Goal: Task Accomplishment & Management: Manage account settings

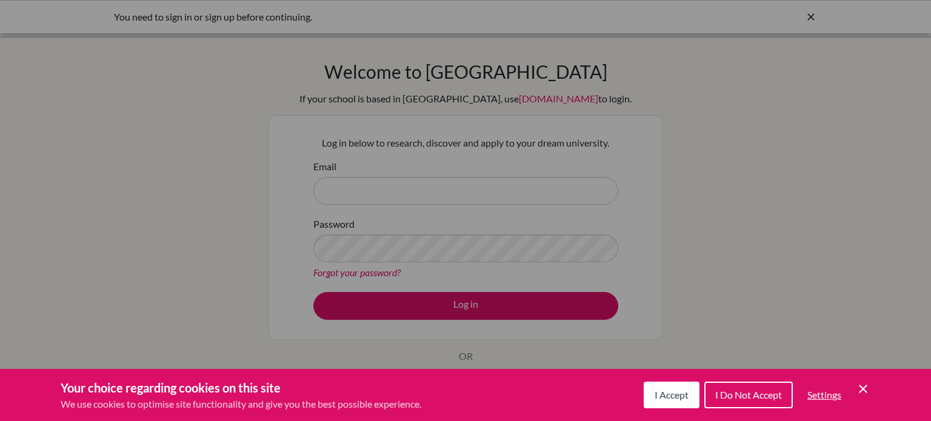
click at [857, 385] on icon "Cookie Control Close Icon" at bounding box center [863, 389] width 15 height 15
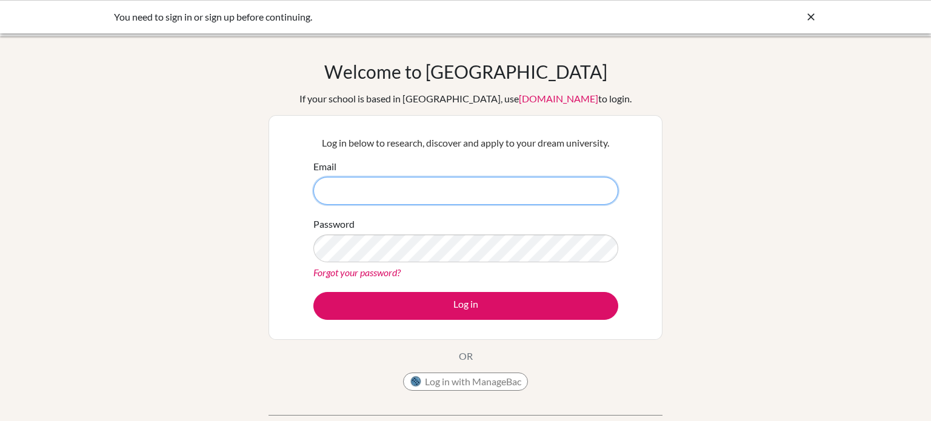
click at [387, 196] on input "Email" at bounding box center [465, 191] width 305 height 28
type input "maria.ahmad@summitschool.ae"
click at [364, 276] on link "Forgot your password?" at bounding box center [356, 273] width 87 height 12
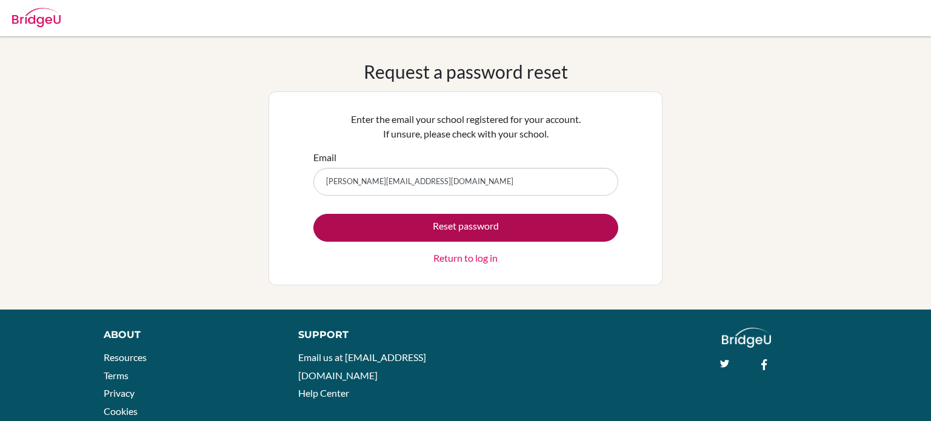
type input "maria.ahmad@summitschool.ae"
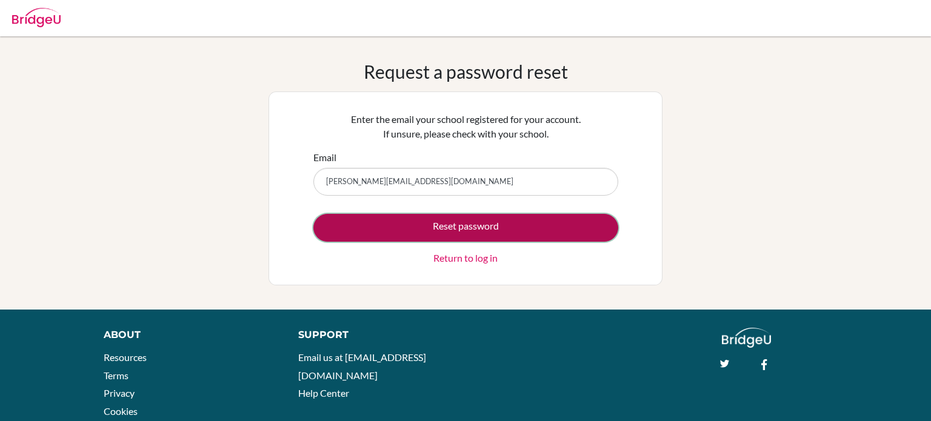
click at [400, 237] on button "Reset password" at bounding box center [465, 228] width 305 height 28
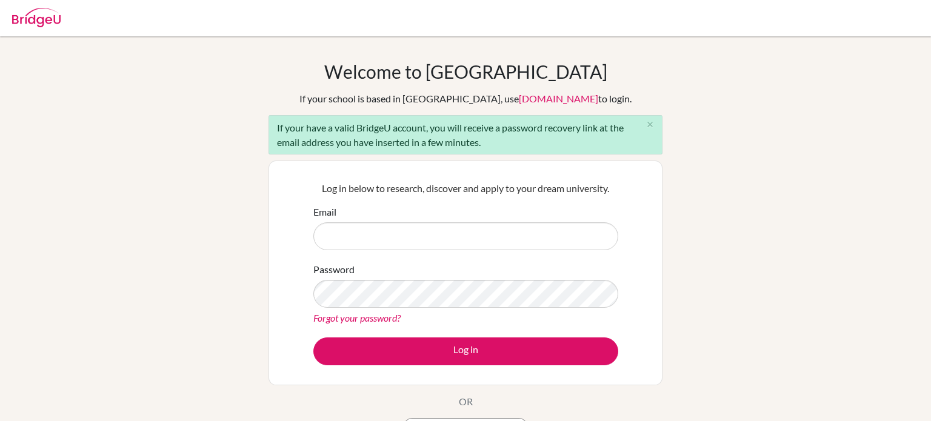
click at [355, 317] on link "Forgot your password?" at bounding box center [356, 318] width 87 height 12
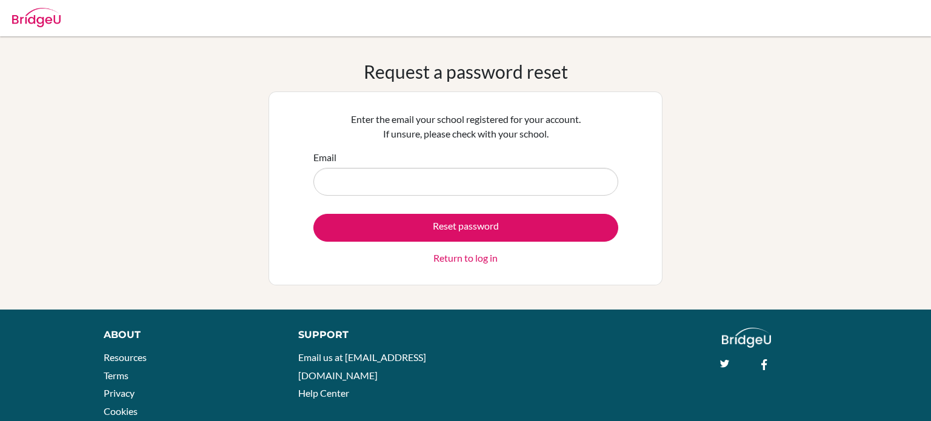
click at [470, 262] on link "Return to log in" at bounding box center [466, 258] width 64 height 15
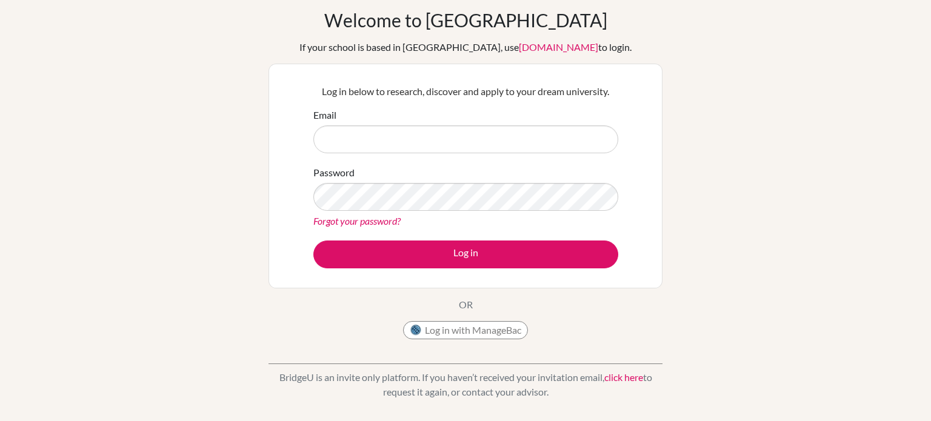
scroll to position [59, 0]
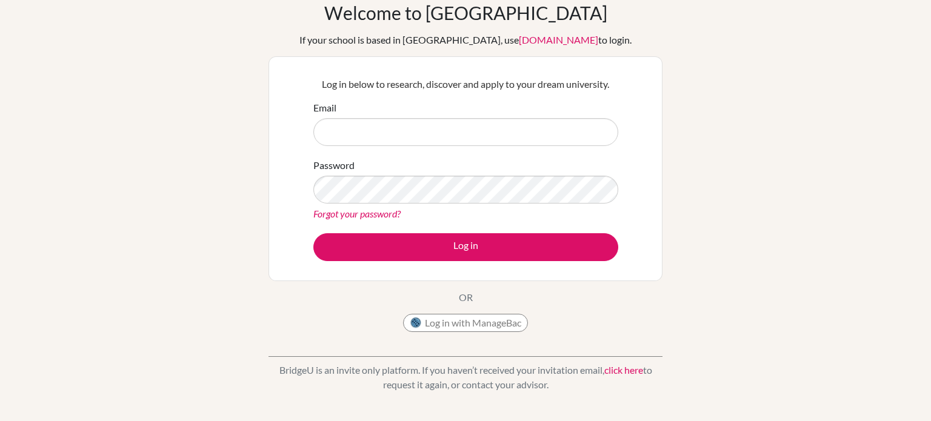
click at [383, 212] on link "Forgot your password?" at bounding box center [356, 214] width 87 height 12
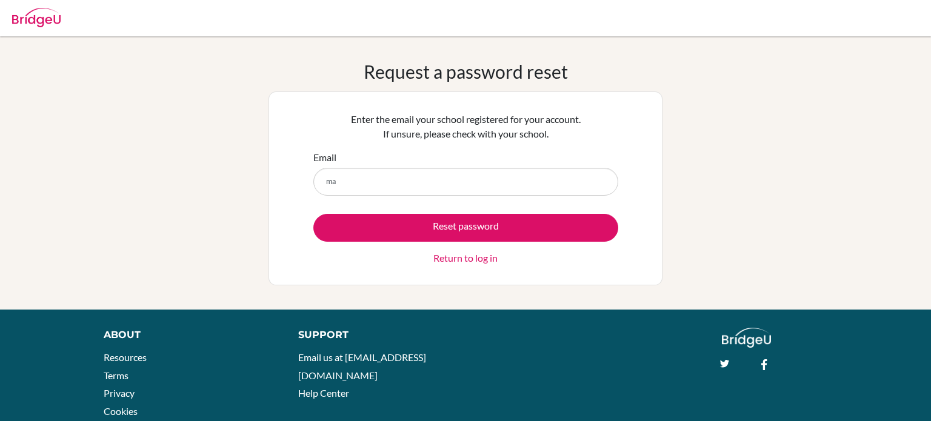
type input "maria.ahmad@summitschool.ae"
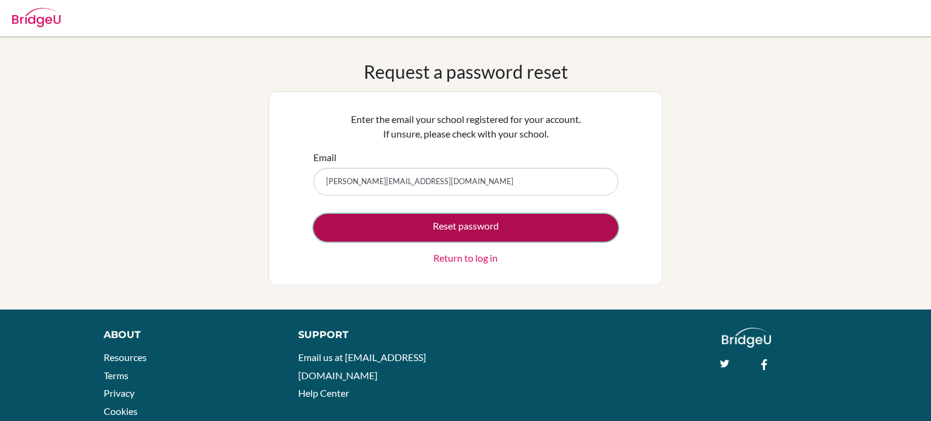
click at [464, 229] on button "Reset password" at bounding box center [465, 228] width 305 height 28
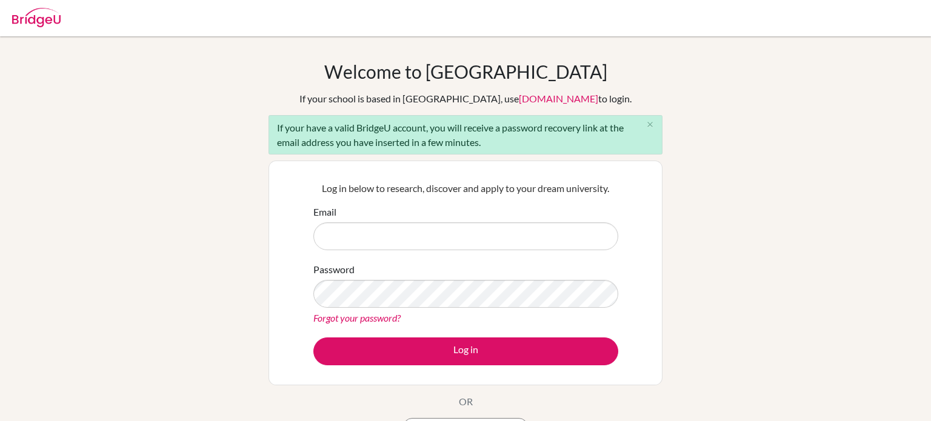
click at [360, 316] on link "Forgot your password?" at bounding box center [356, 318] width 87 height 12
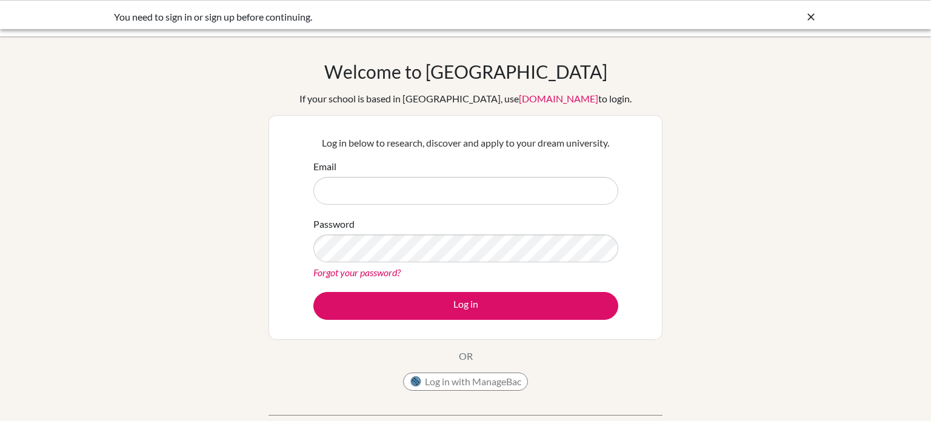
click at [345, 275] on link "Forgot your password?" at bounding box center [356, 273] width 87 height 12
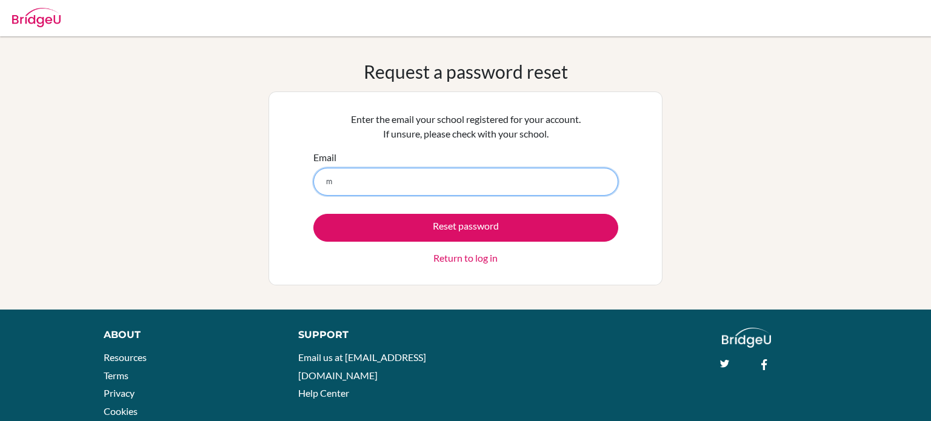
type input "[PERSON_NAME][EMAIL_ADDRESS][DOMAIN_NAME]"
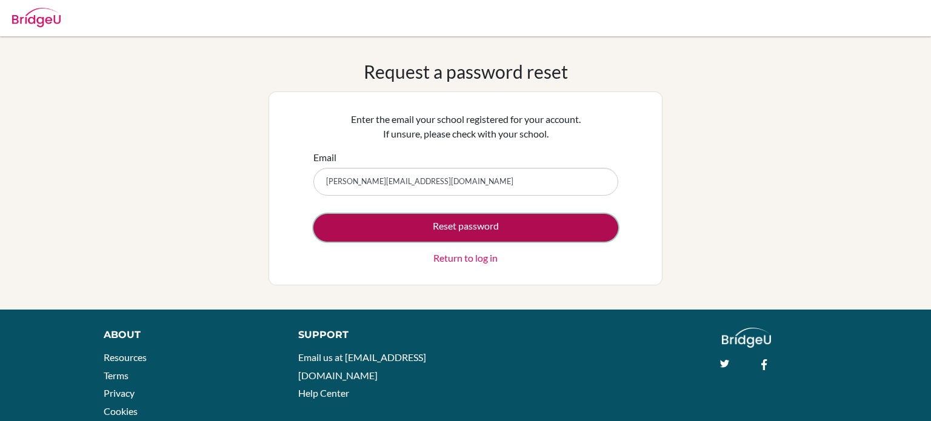
click at [472, 239] on button "Reset password" at bounding box center [465, 228] width 305 height 28
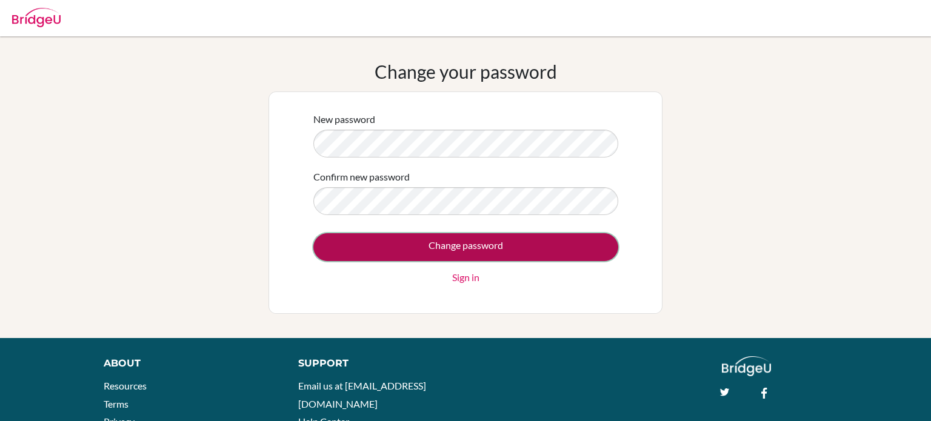
click at [549, 253] on input "Change password" at bounding box center [465, 247] width 305 height 28
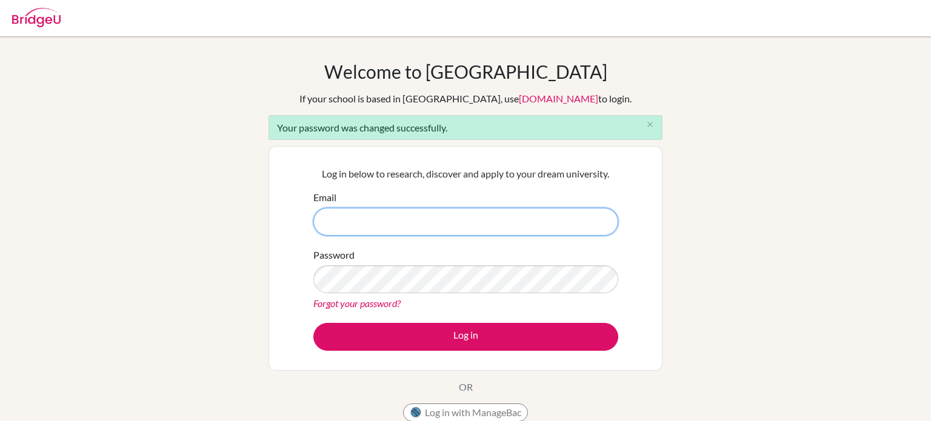
type input "[PERSON_NAME][EMAIL_ADDRESS][DOMAIN_NAME]"
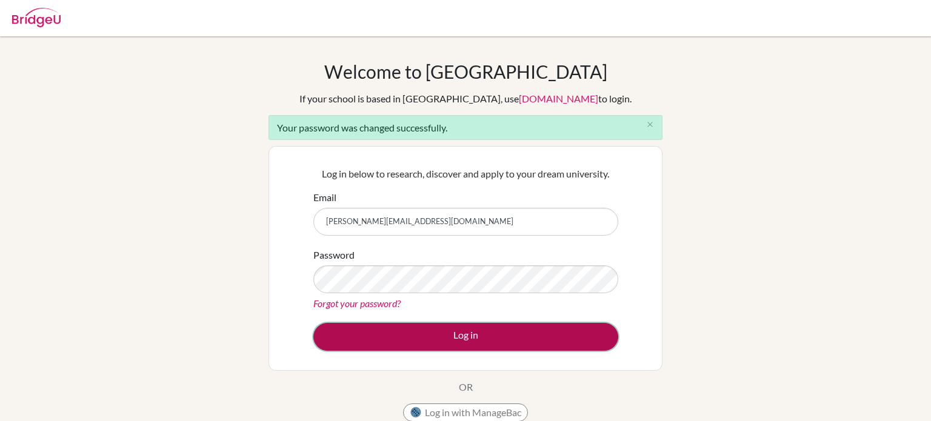
click at [350, 338] on button "Log in" at bounding box center [465, 337] width 305 height 28
